Goal: Information Seeking & Learning: Learn about a topic

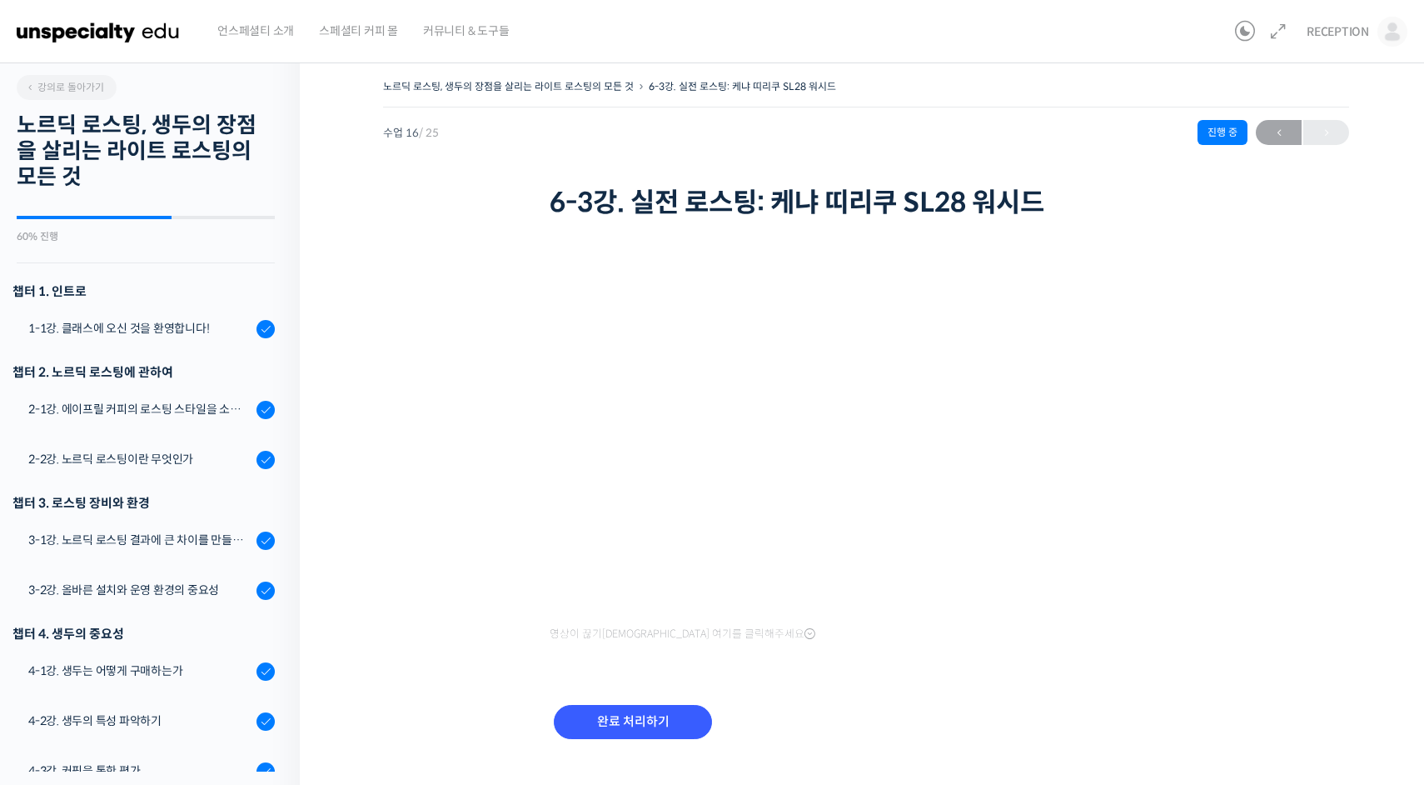
scroll to position [919, 0]
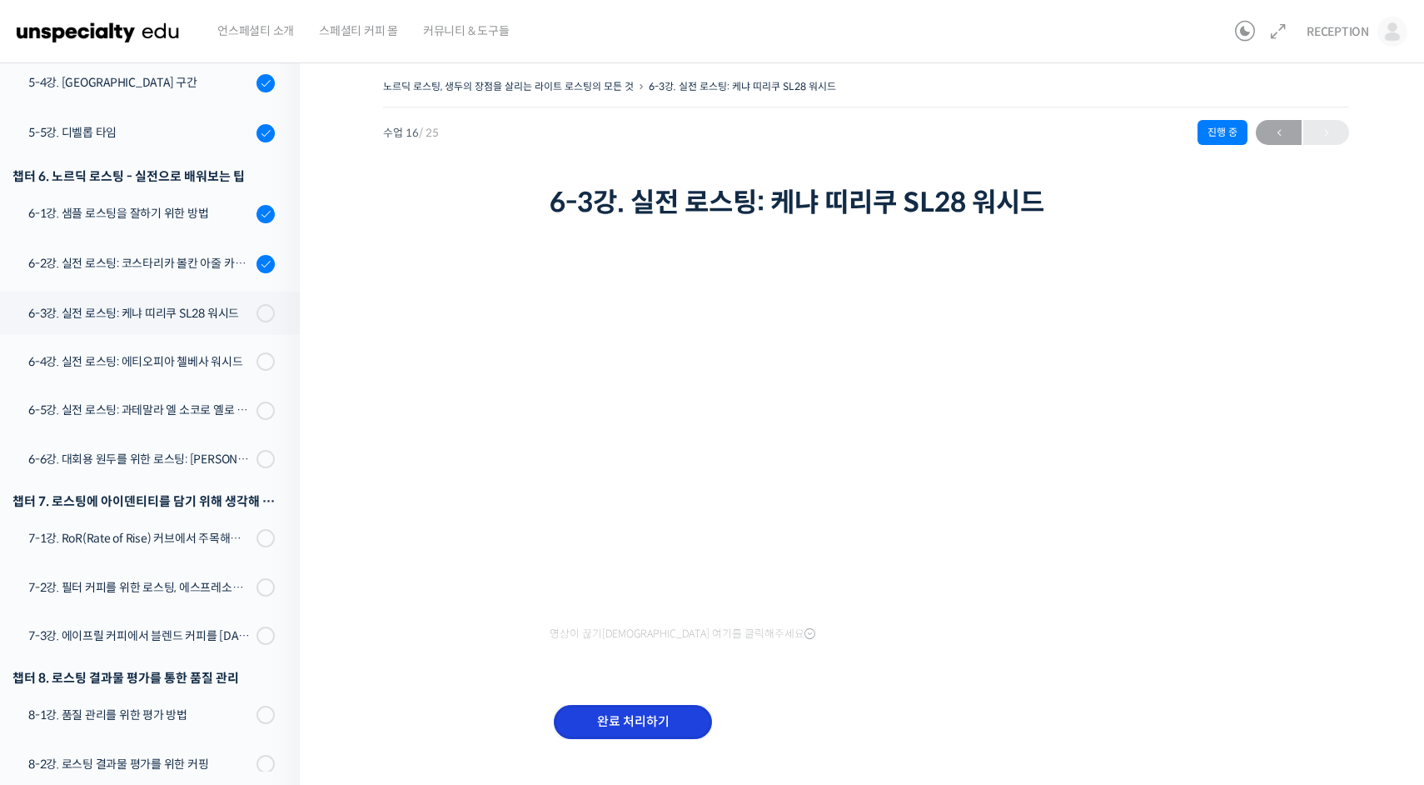
click at [636, 715] on input "완료 처리하기" at bounding box center [633, 722] width 158 height 34
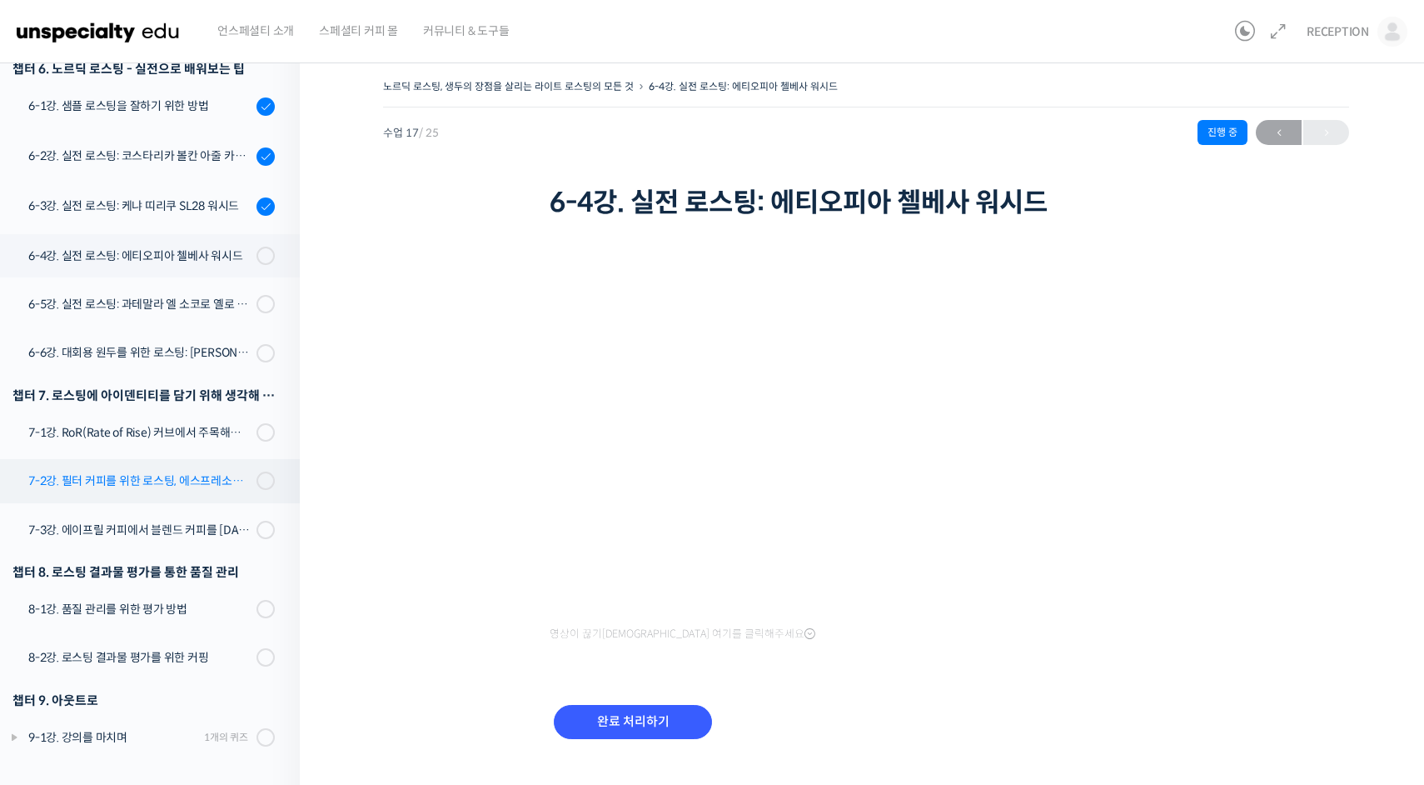
scroll to position [30, 0]
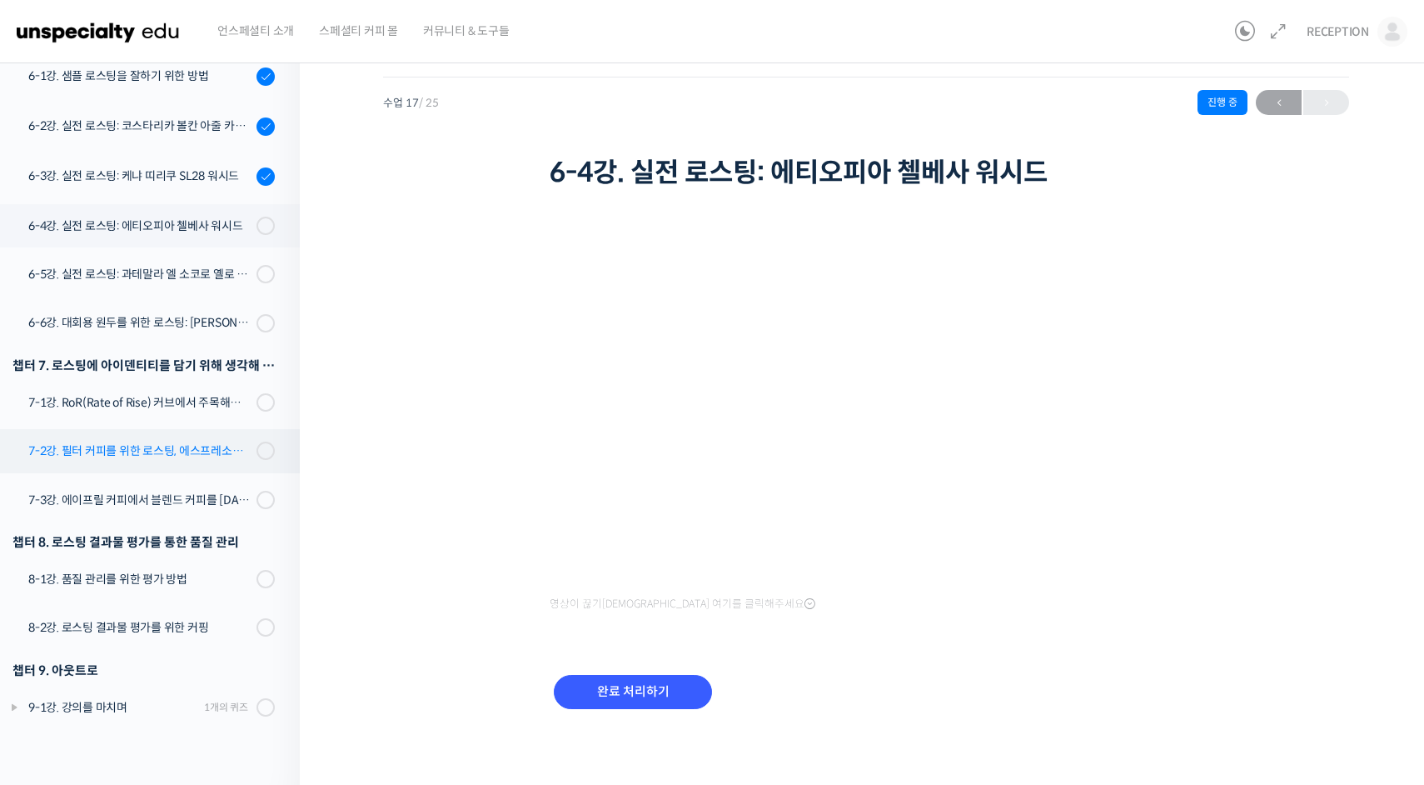
click at [167, 453] on div "7-2강. 필터 커피를 위한 로스팅, 에스프레소를 위한 로스팅, 그리고 옴니 로스트" at bounding box center [139, 450] width 223 height 18
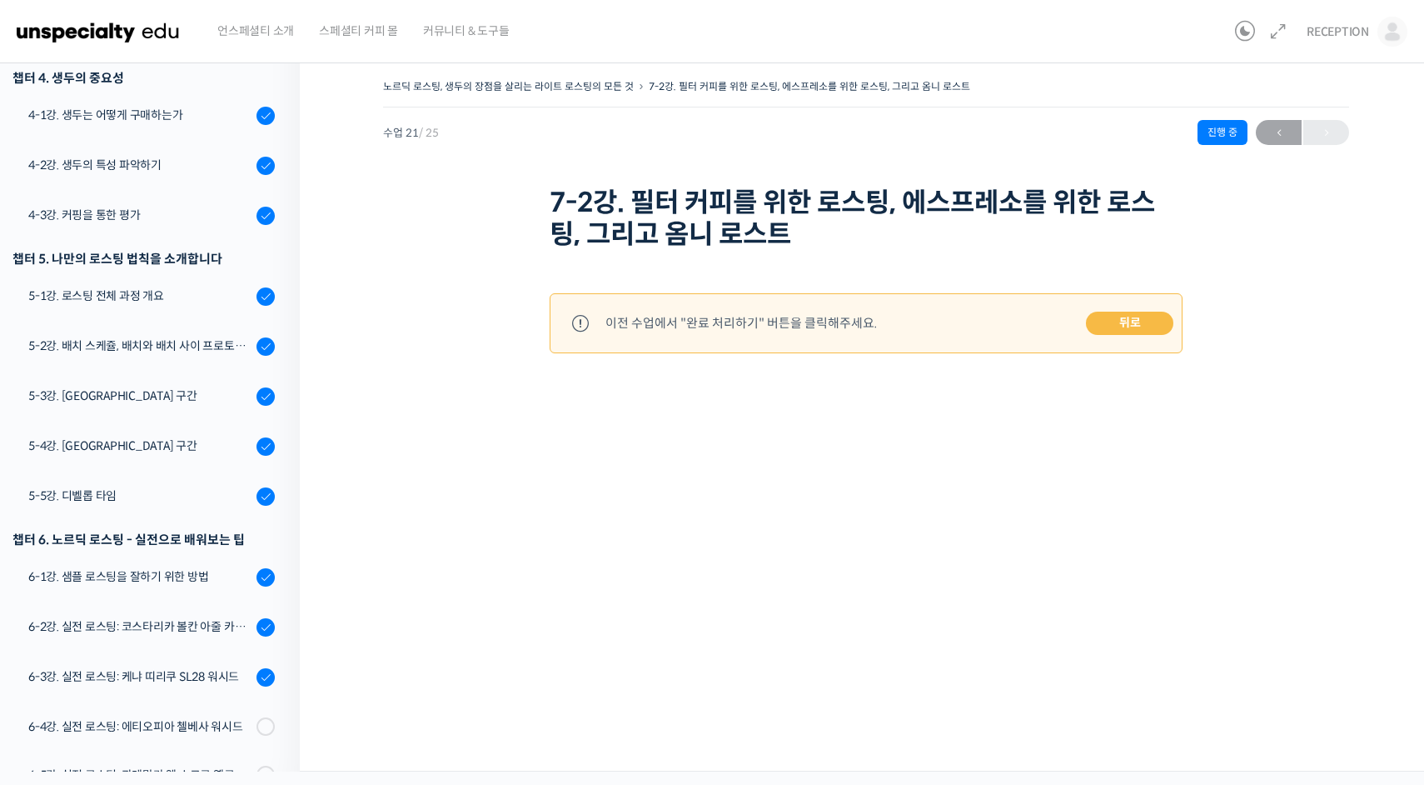
scroll to position [1026, 0]
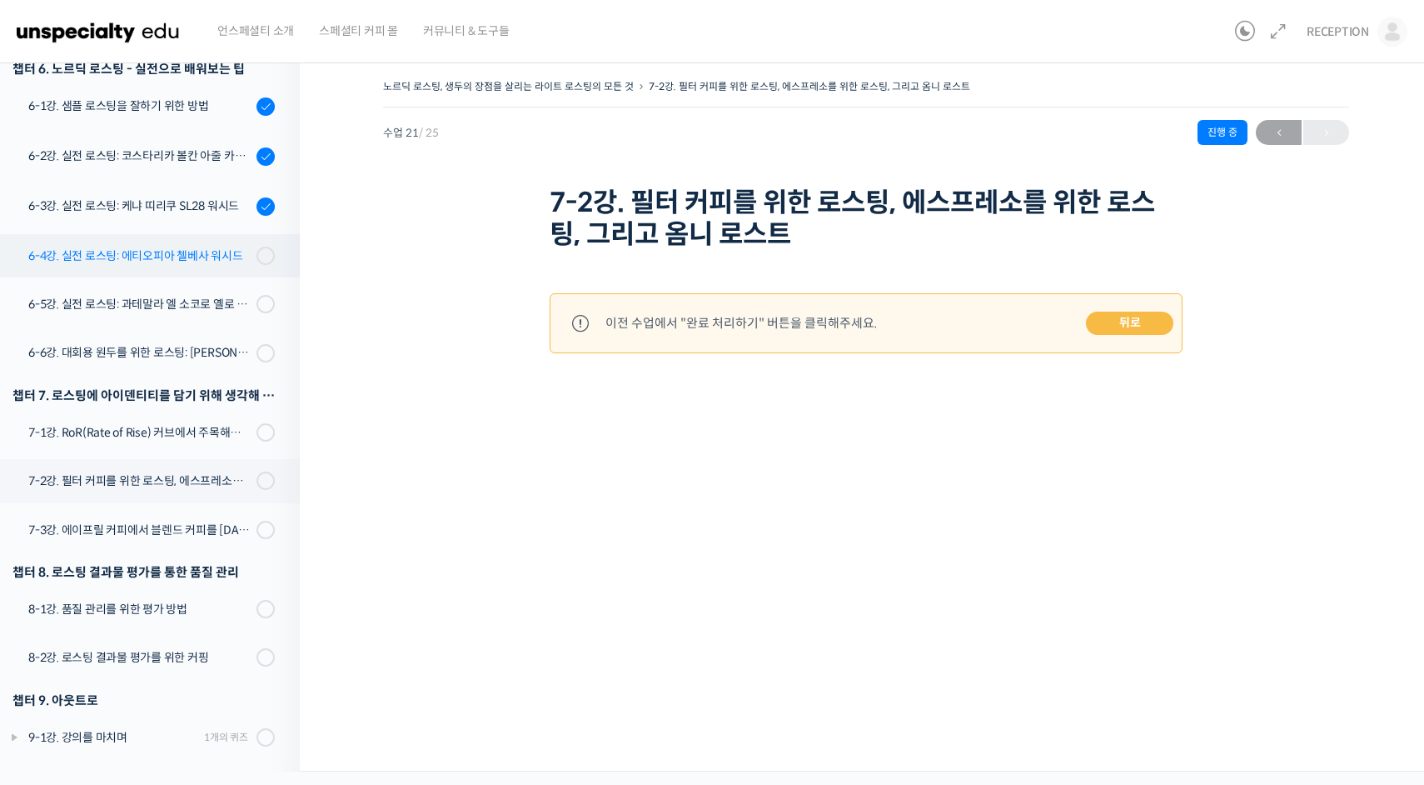
click at [152, 263] on div "6-4강. 실전 로스팅: 에티오피아 첼베사 워시드" at bounding box center [139, 256] width 223 height 18
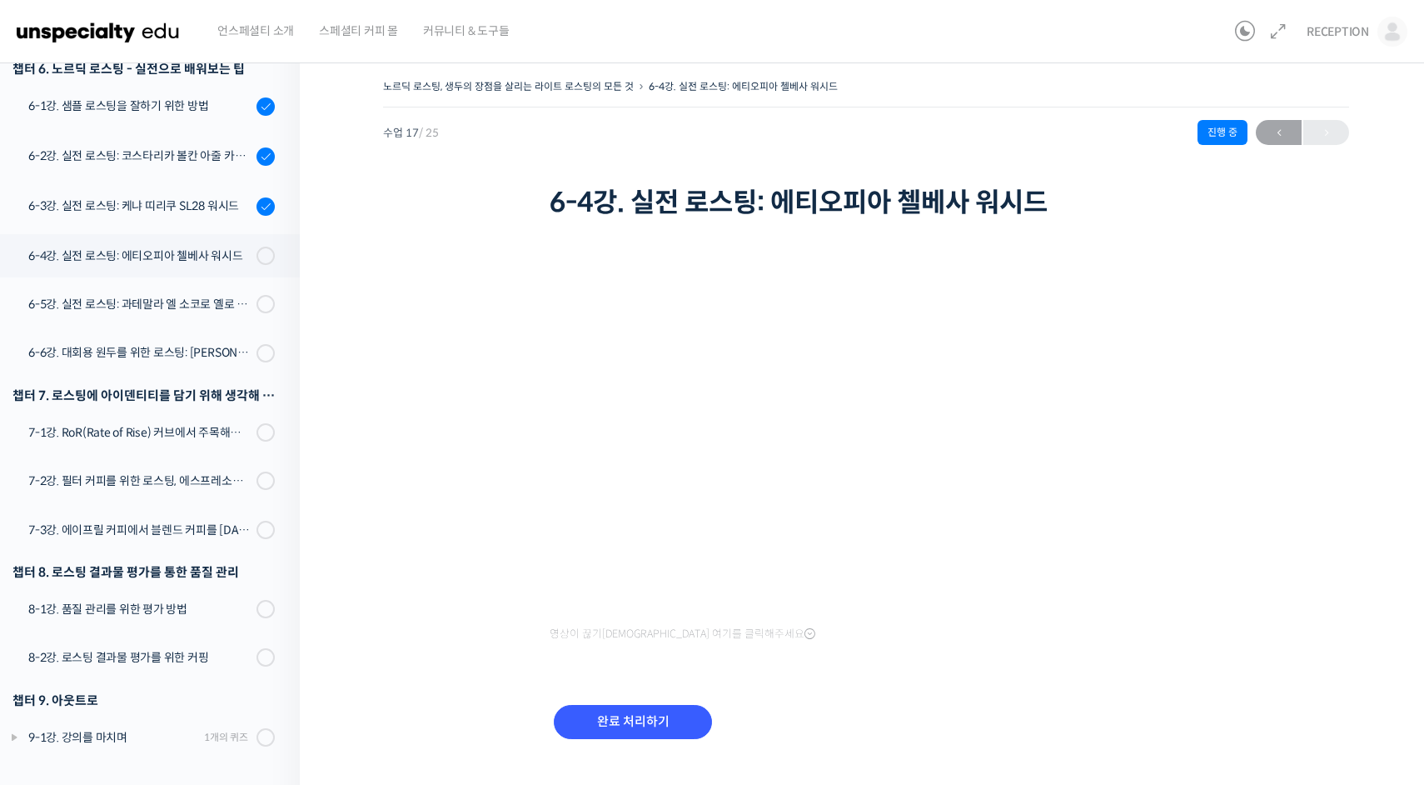
scroll to position [30, 0]
